Goal: Task Accomplishment & Management: Manage account settings

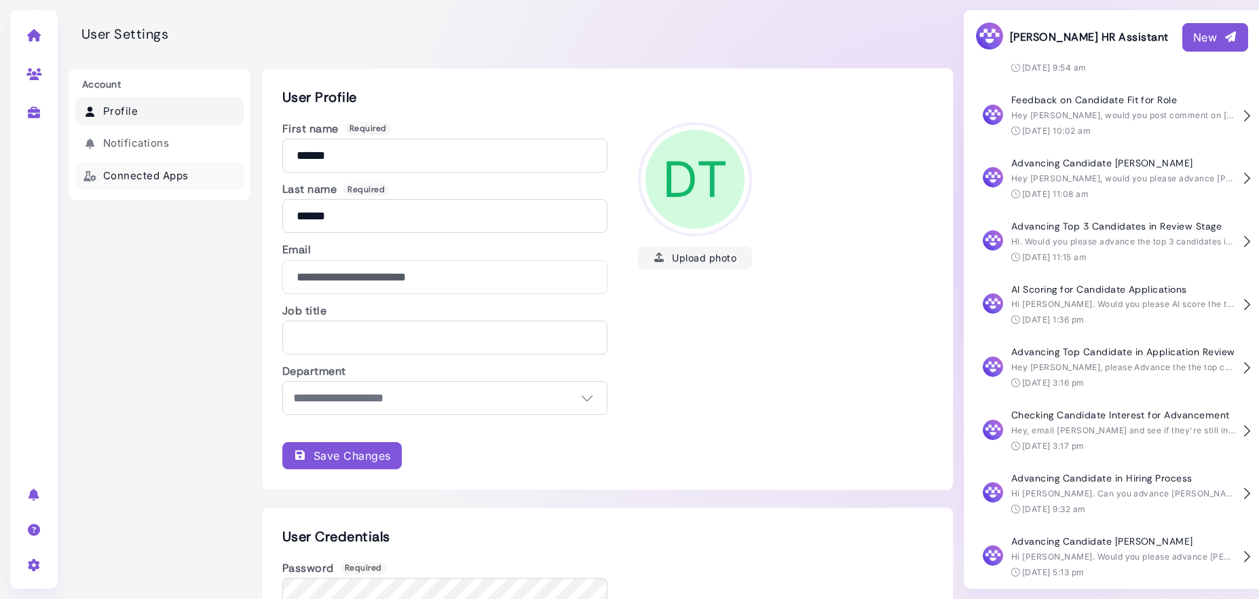
click at [119, 174] on link "Connected Apps" at bounding box center [159, 176] width 168 height 29
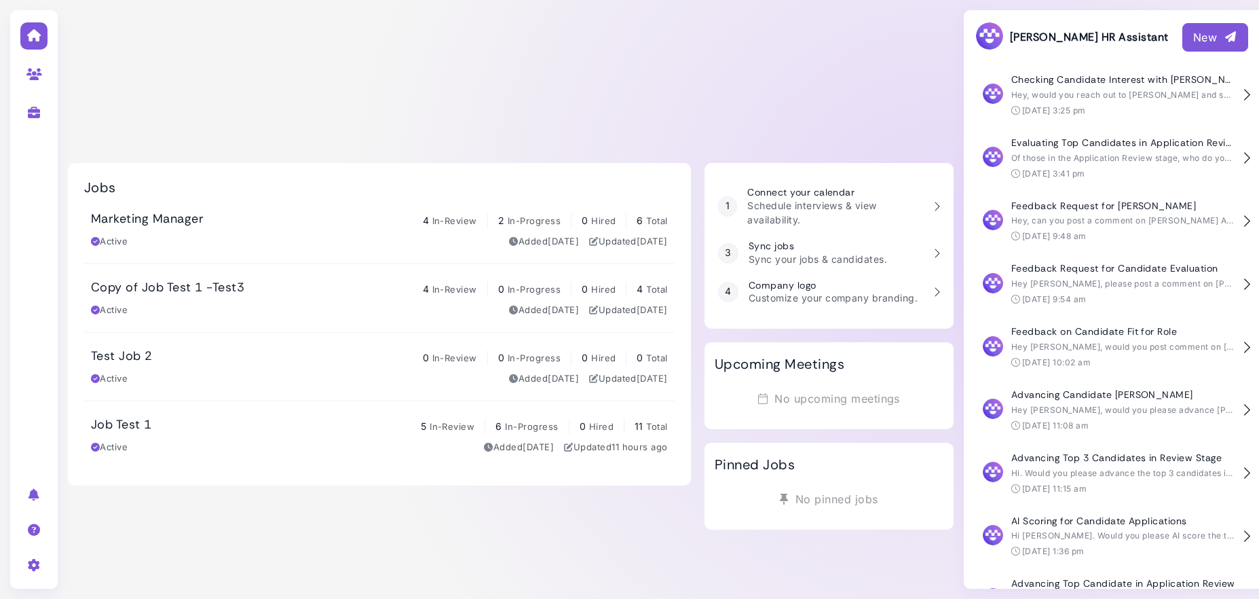
scroll to position [232, 0]
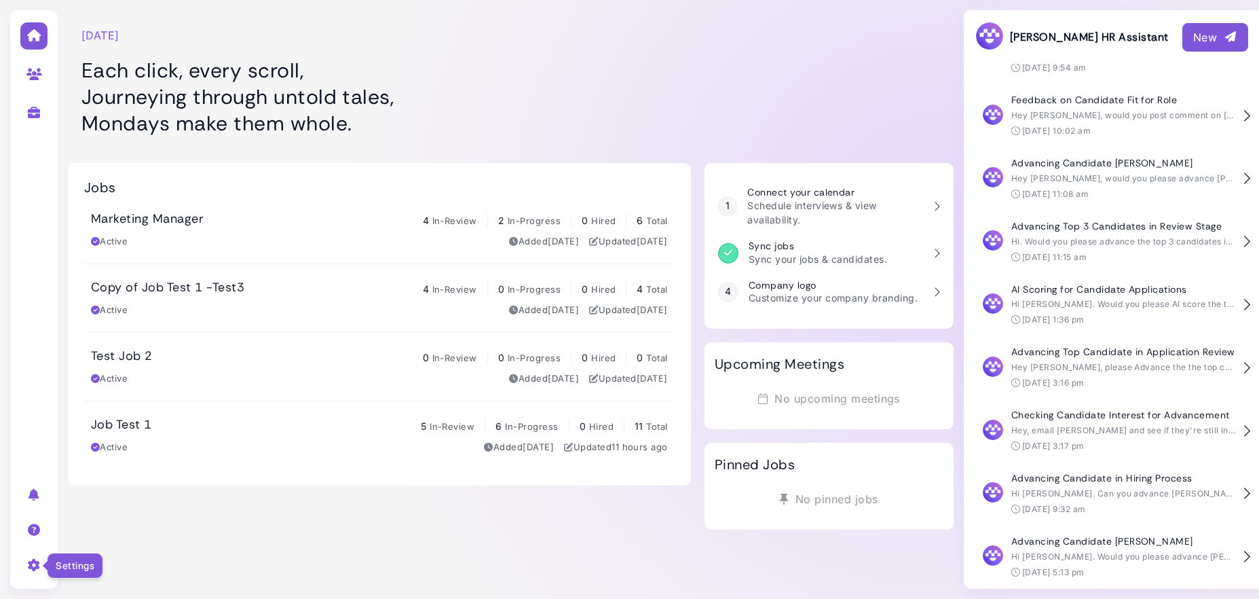
click at [33, 564] on icon at bounding box center [34, 565] width 16 height 12
click at [102, 542] on link "Sign out" at bounding box center [149, 541] width 141 height 18
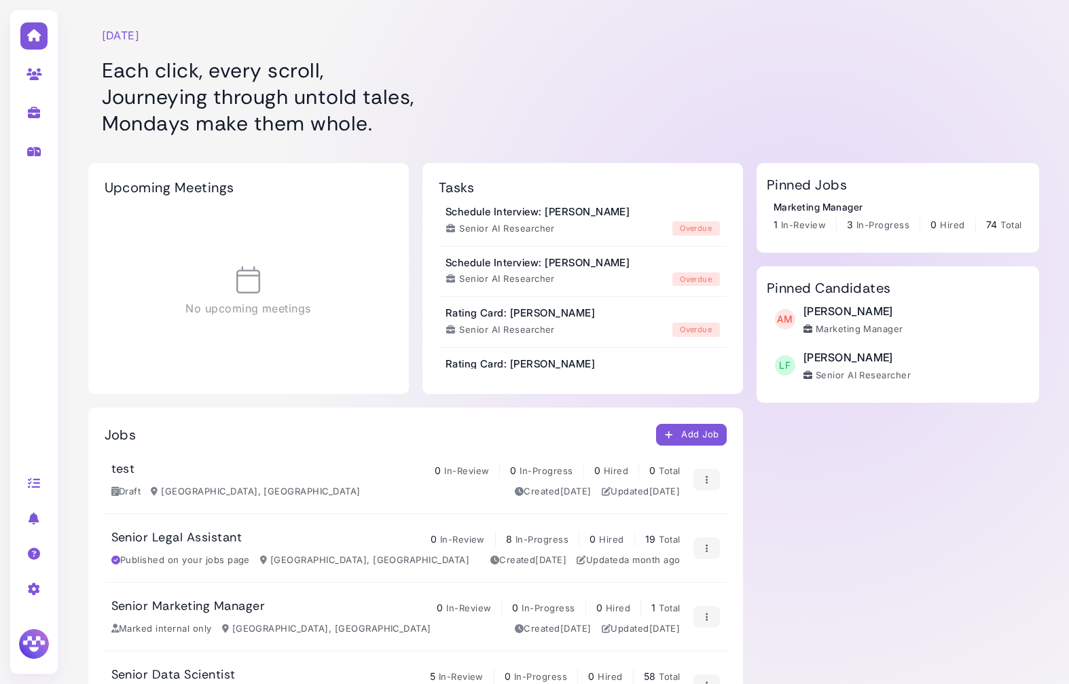
click at [716, 62] on h1 "Each click, every scroll, Journeying through untold tales, Mondays make them wh…" at bounding box center [423, 96] width 642 height 79
